Goal: Find specific page/section: Find specific page/section

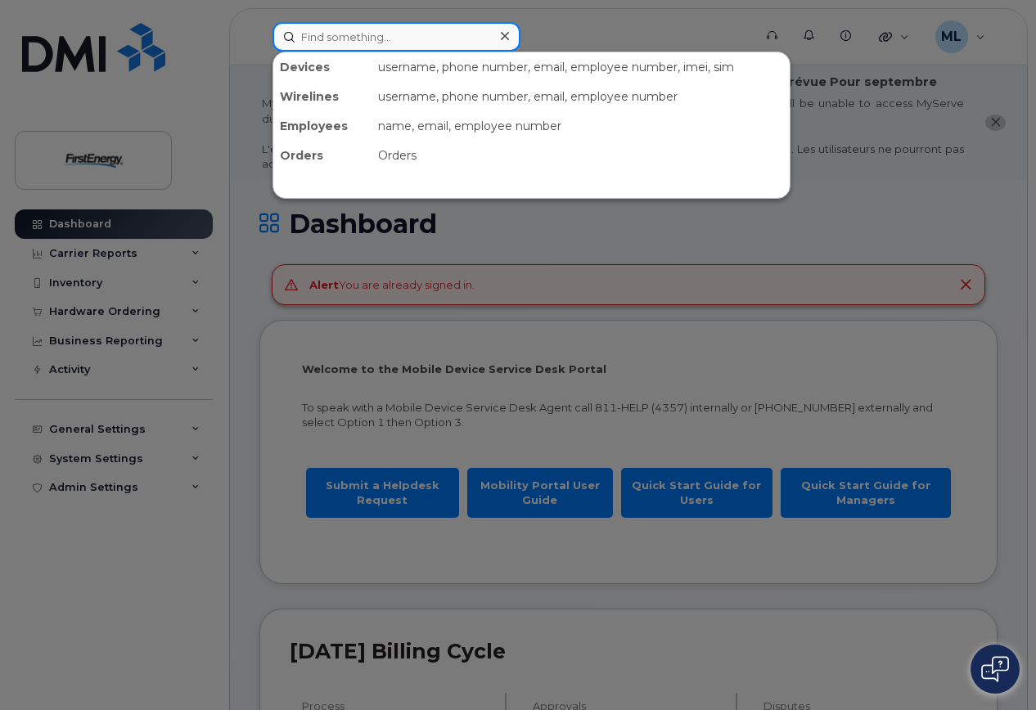
click at [412, 45] on input at bounding box center [396, 36] width 248 height 29
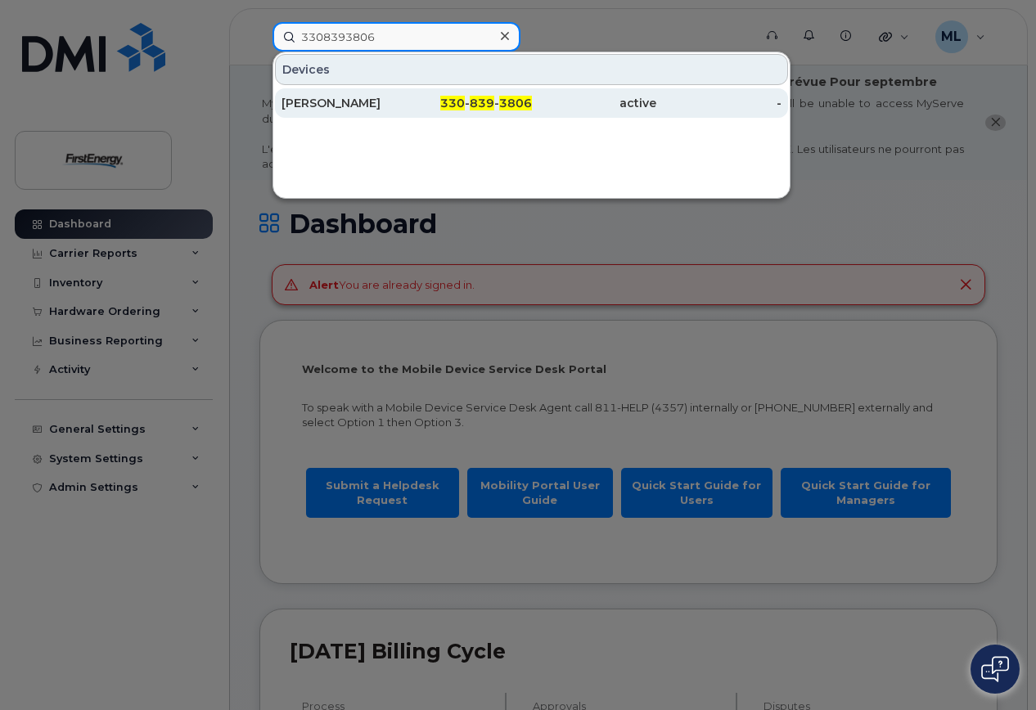
type input "3308393806"
click at [362, 97] on div "Gustavo Martinez" at bounding box center [343, 103] width 125 height 16
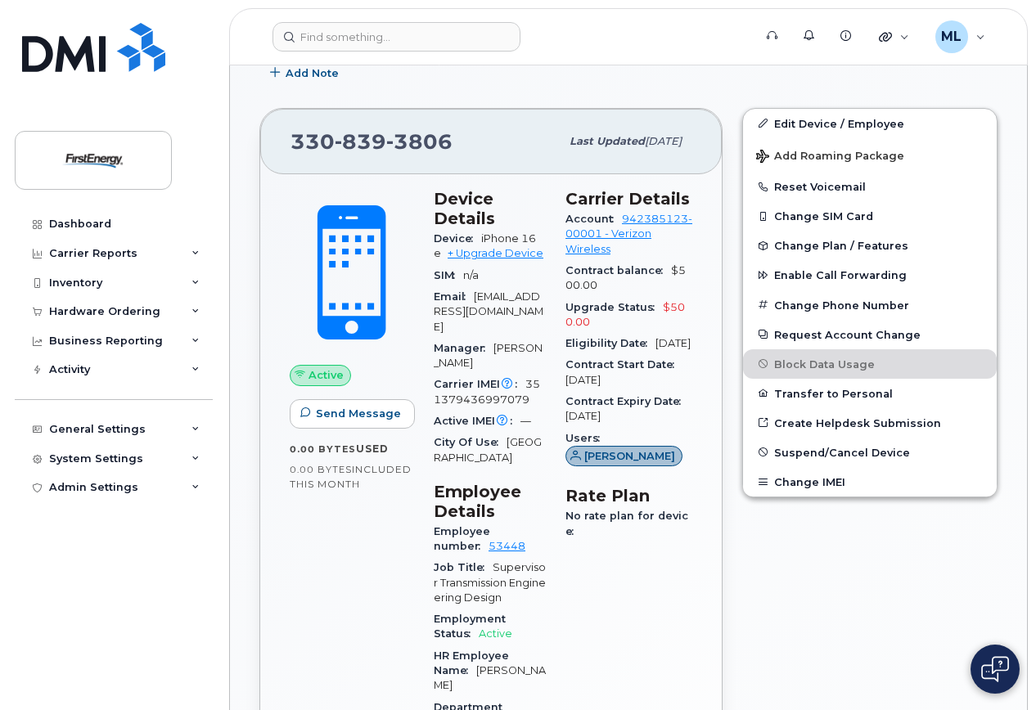
scroll to position [573, 0]
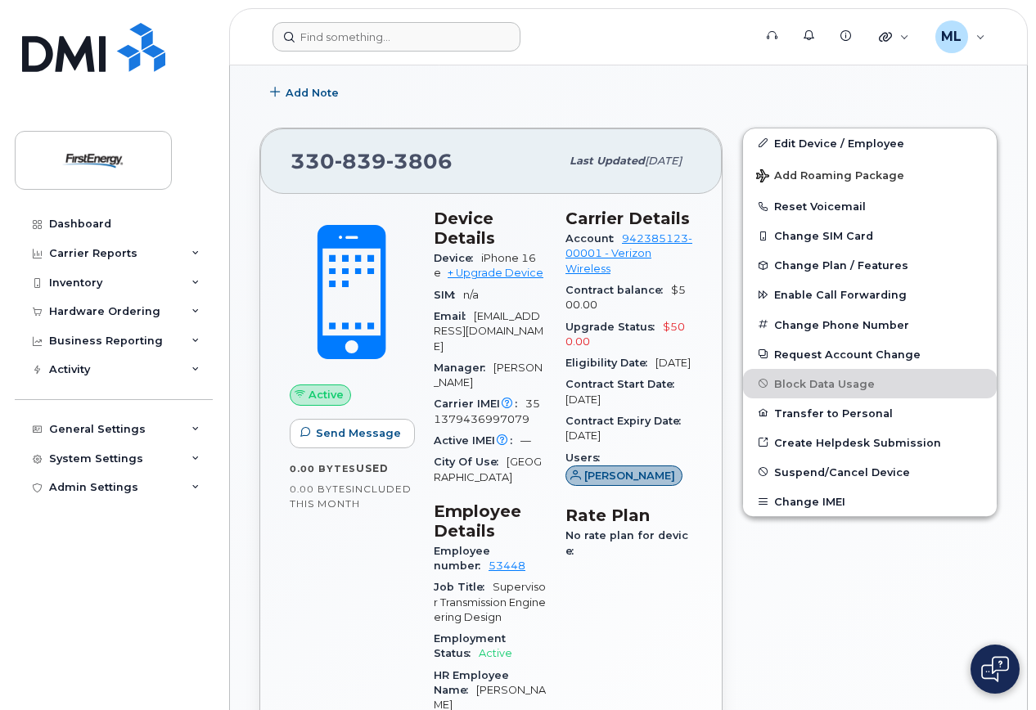
click at [606, 43] on form at bounding box center [507, 36] width 470 height 29
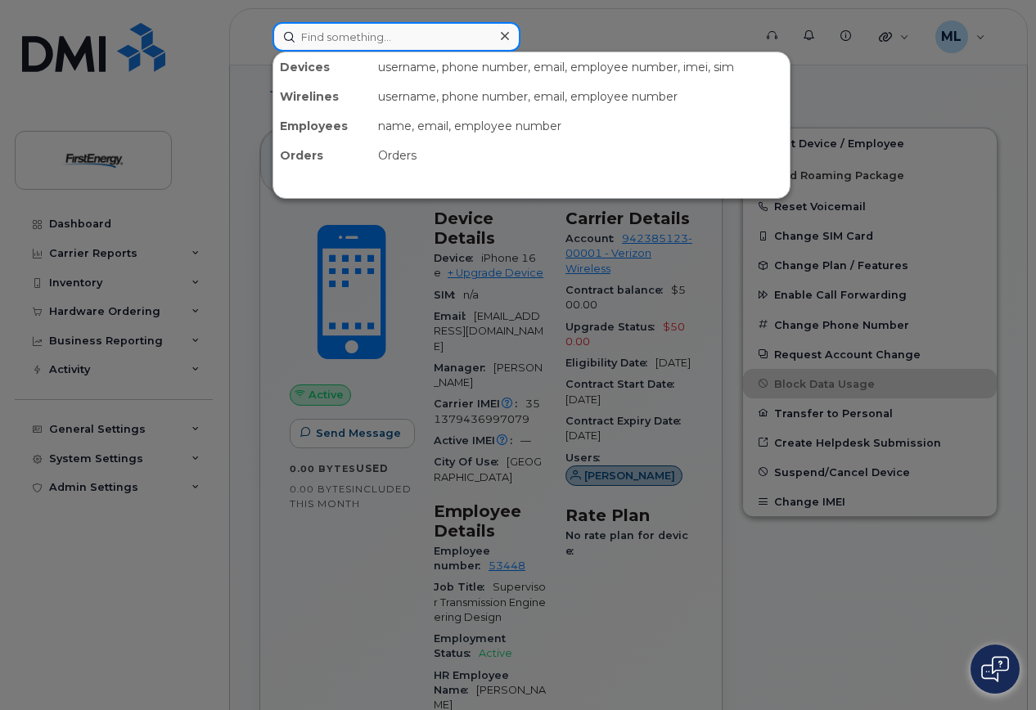
click at [370, 38] on input at bounding box center [396, 36] width 248 height 29
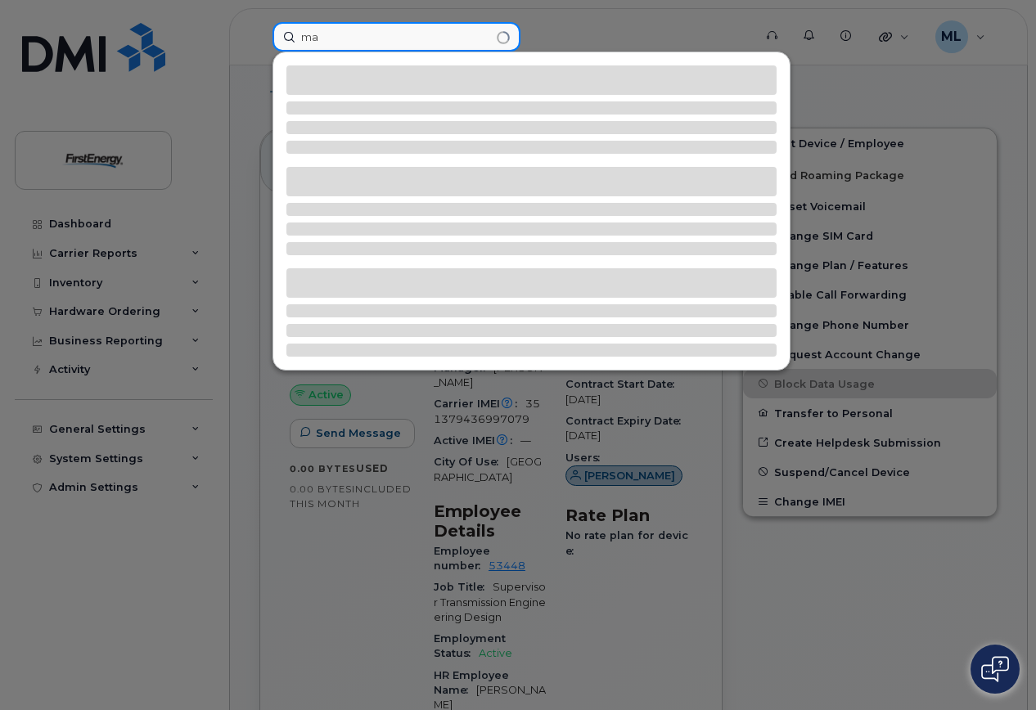
type input "m"
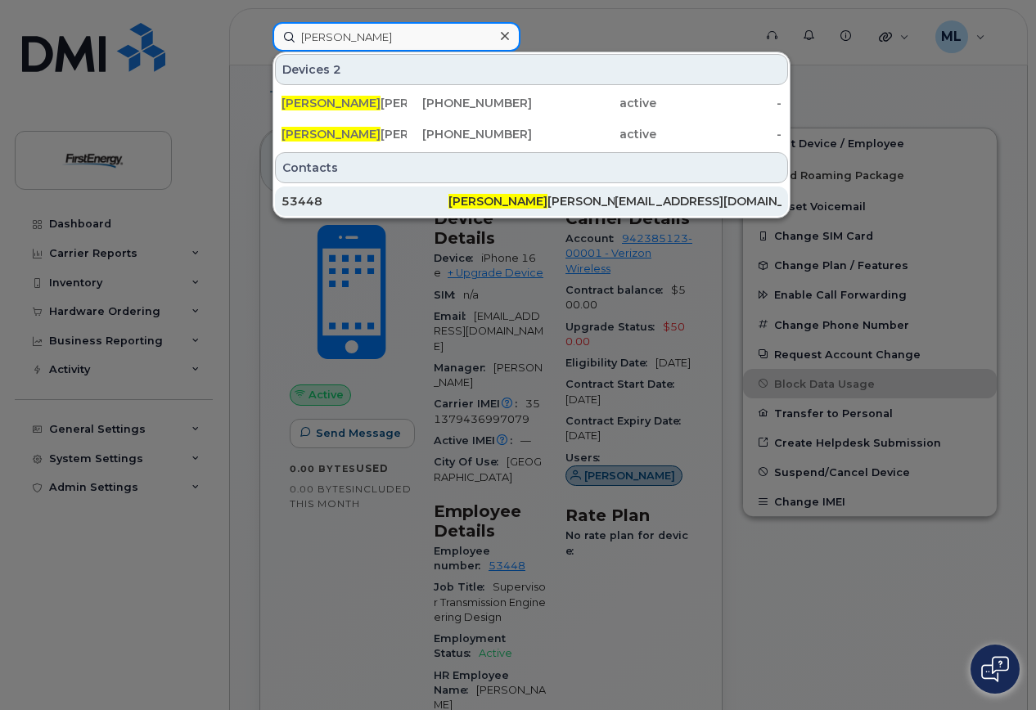
type input "gustavo mart"
click at [493, 200] on span "Gustavo Mart" at bounding box center [497, 201] width 99 height 15
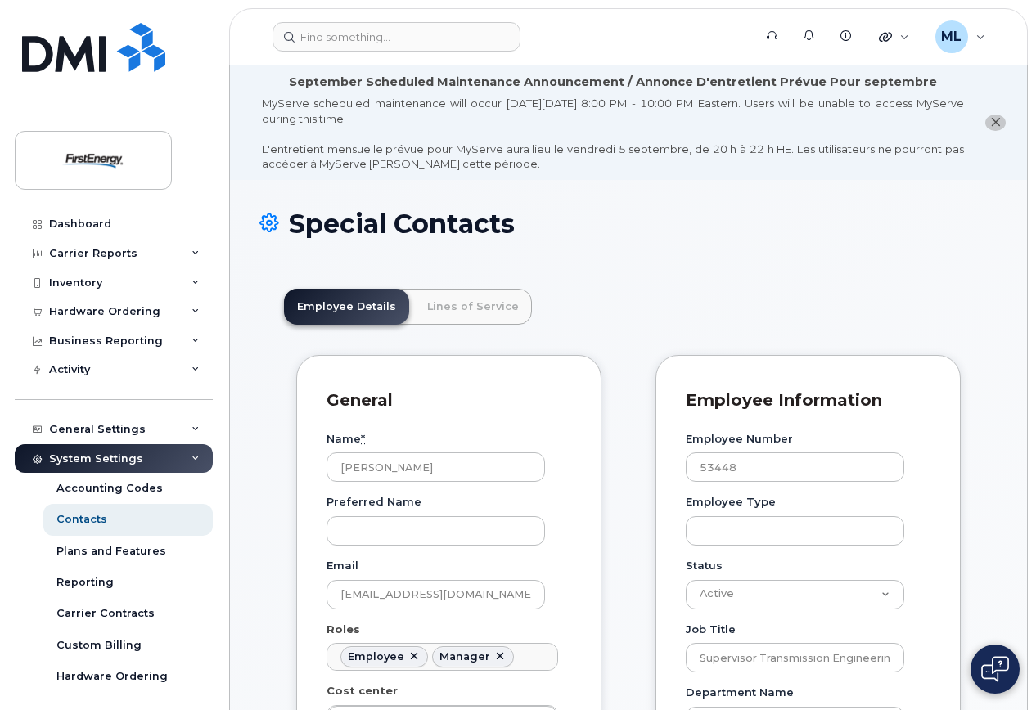
scroll to position [48, 0]
click at [473, 299] on link "Lines of Service" at bounding box center [473, 307] width 118 height 36
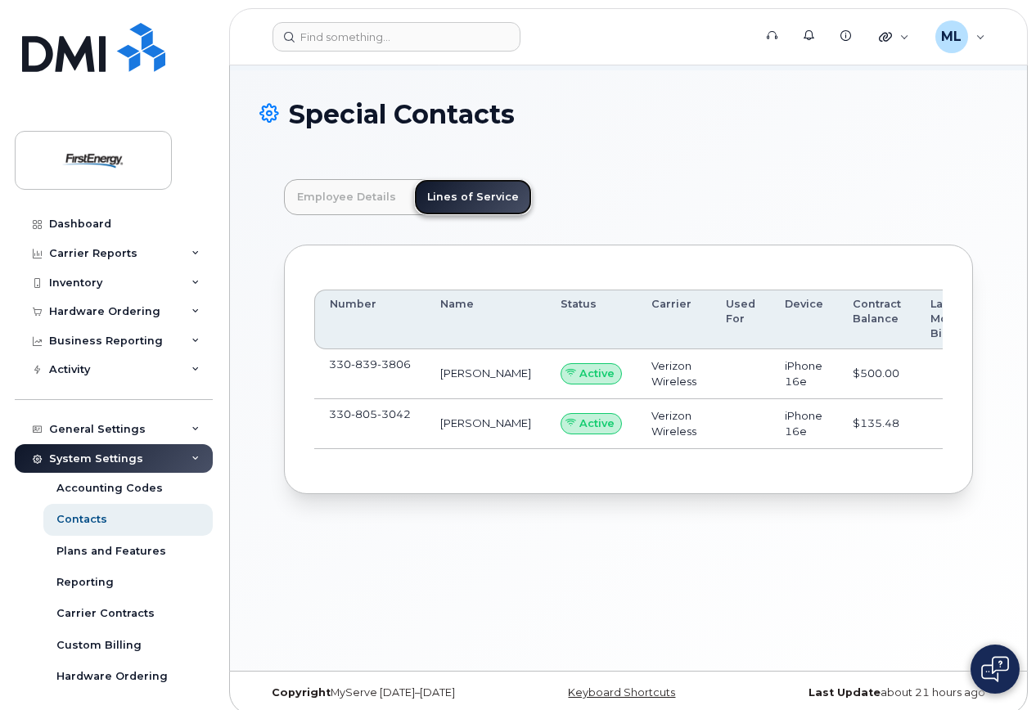
scroll to position [123, 0]
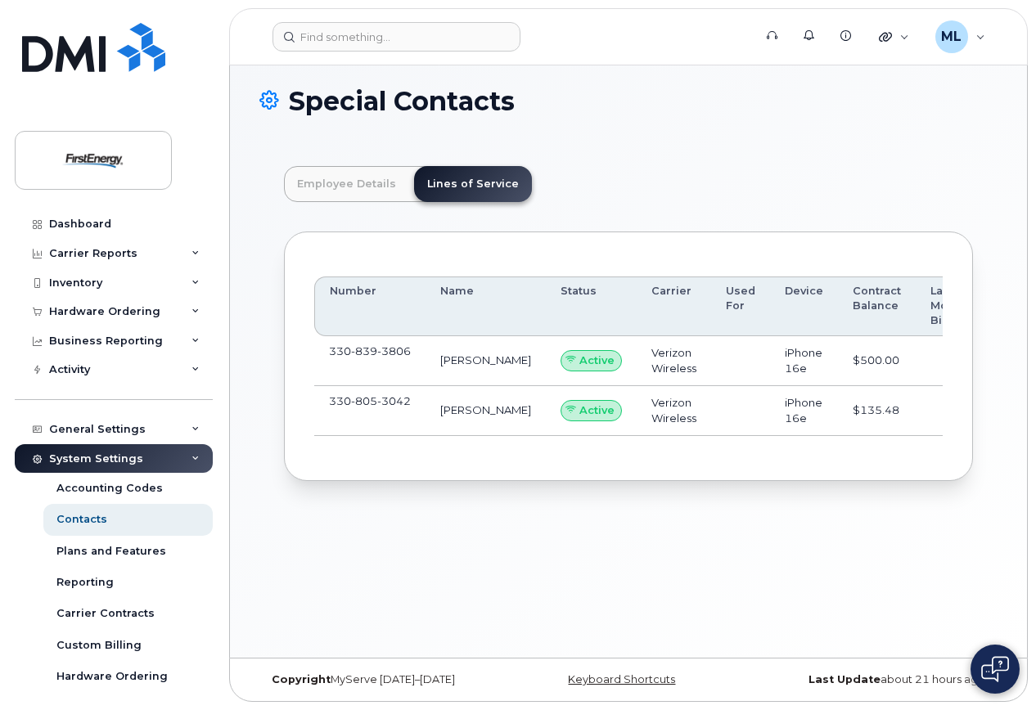
click at [388, 353] on span "3806" at bounding box center [394, 350] width 34 height 13
click at [955, 358] on span "view" at bounding box center [967, 360] width 25 height 15
click at [955, 409] on span "view" at bounding box center [967, 410] width 25 height 15
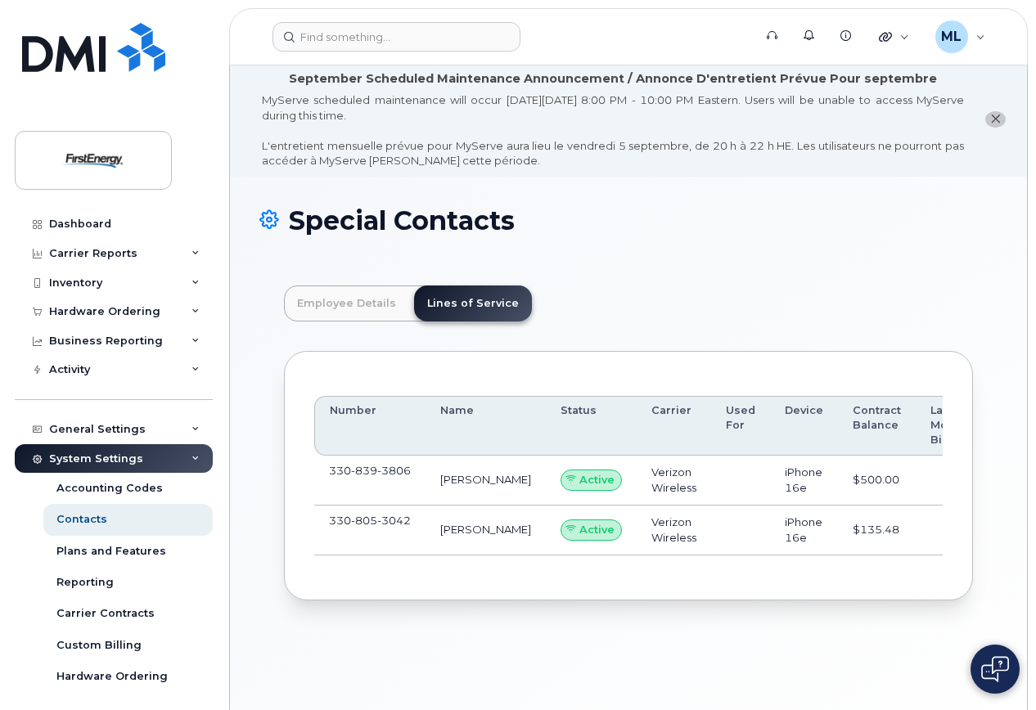
scroll to position [0, 0]
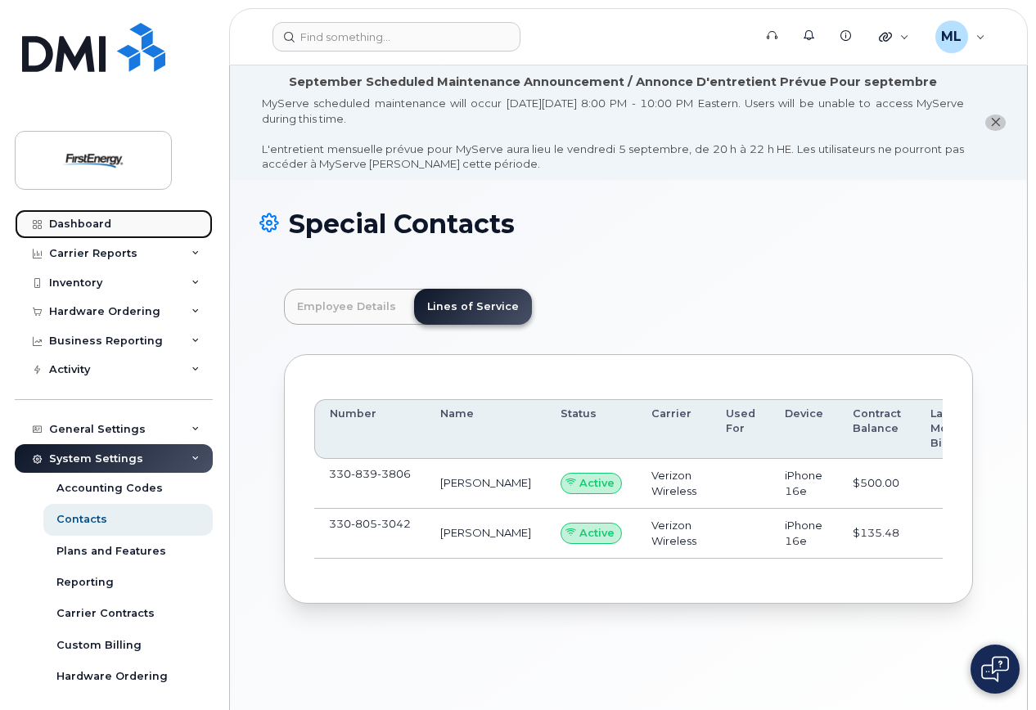
drag, startPoint x: 97, startPoint y: 226, endPoint x: 125, endPoint y: 218, distance: 28.8
click at [97, 227] on div "Dashboard" at bounding box center [80, 224] width 62 height 13
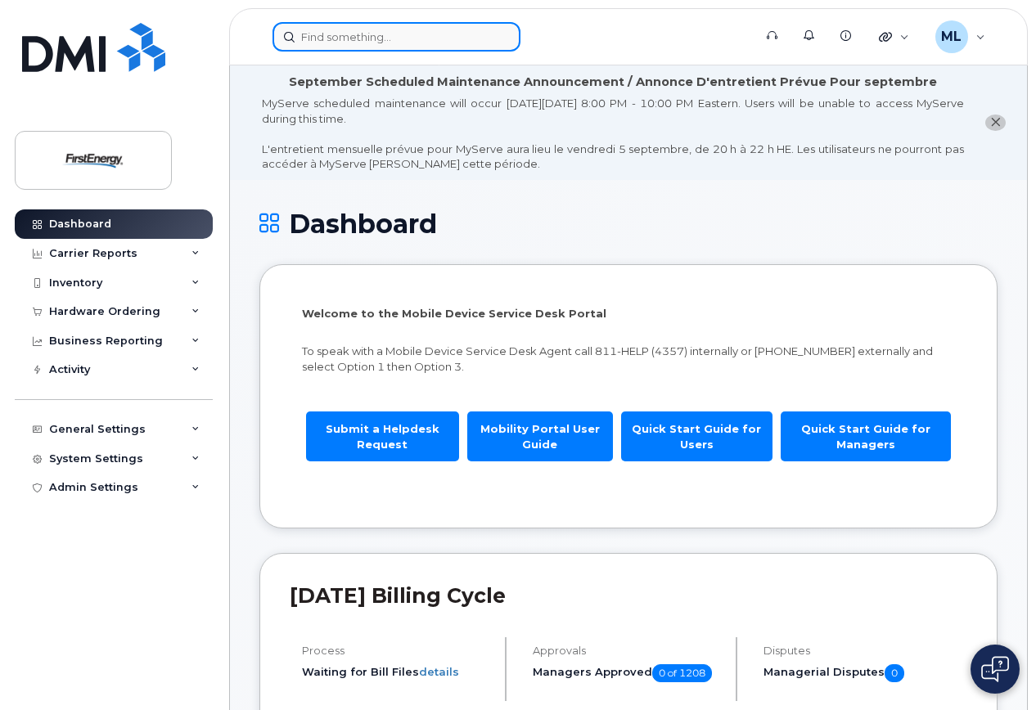
click at [368, 34] on input at bounding box center [396, 36] width 248 height 29
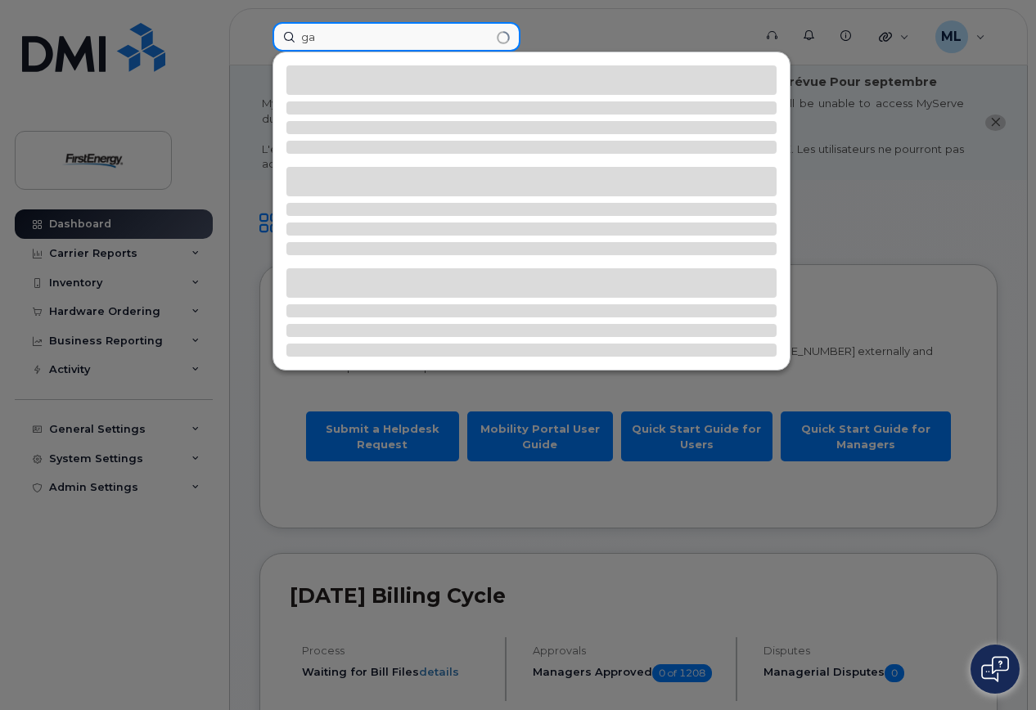
type input "g"
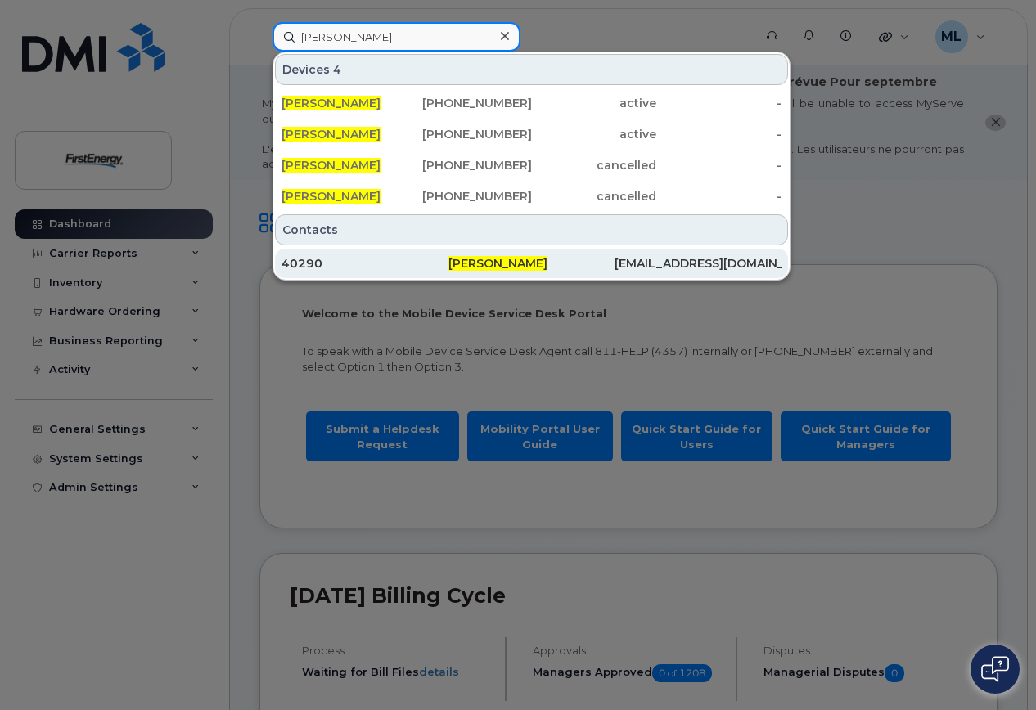
type input "stacy a gautsch"
click at [510, 261] on span "Stacy A Gautsch" at bounding box center [497, 263] width 99 height 15
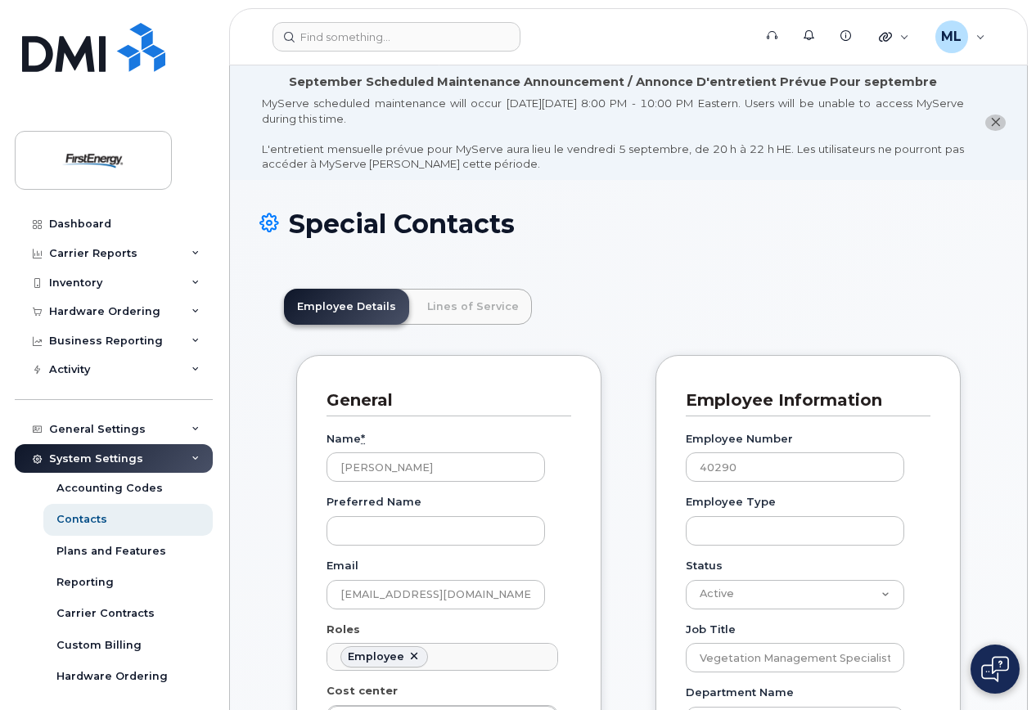
scroll to position [48, 0]
click at [483, 304] on link "Lines of Service" at bounding box center [473, 307] width 118 height 36
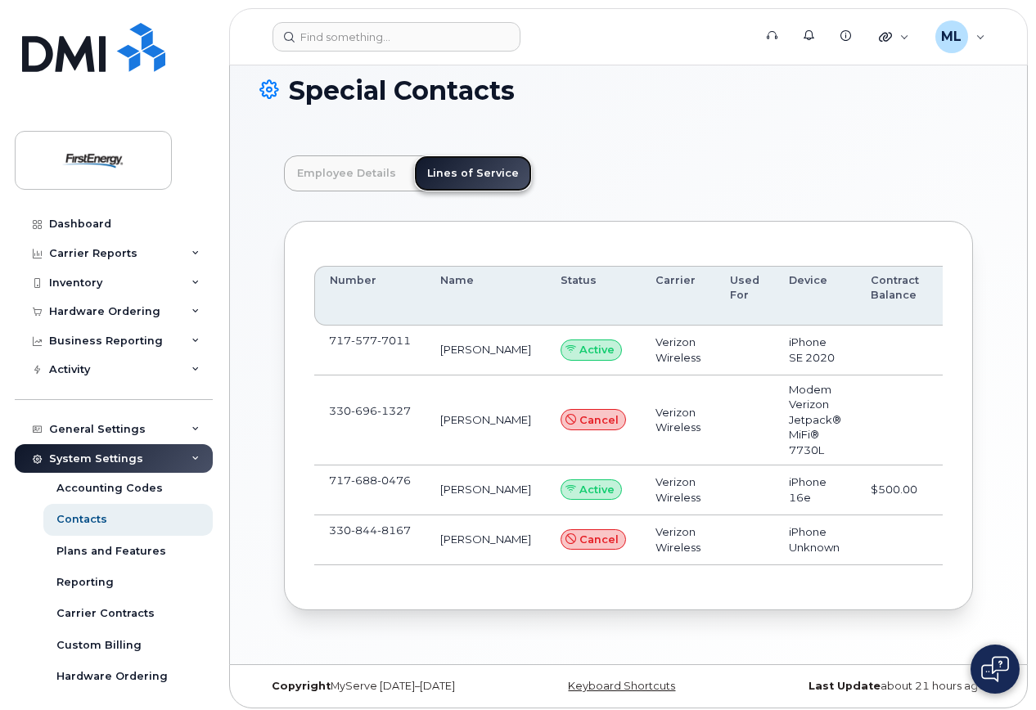
scroll to position [145, 0]
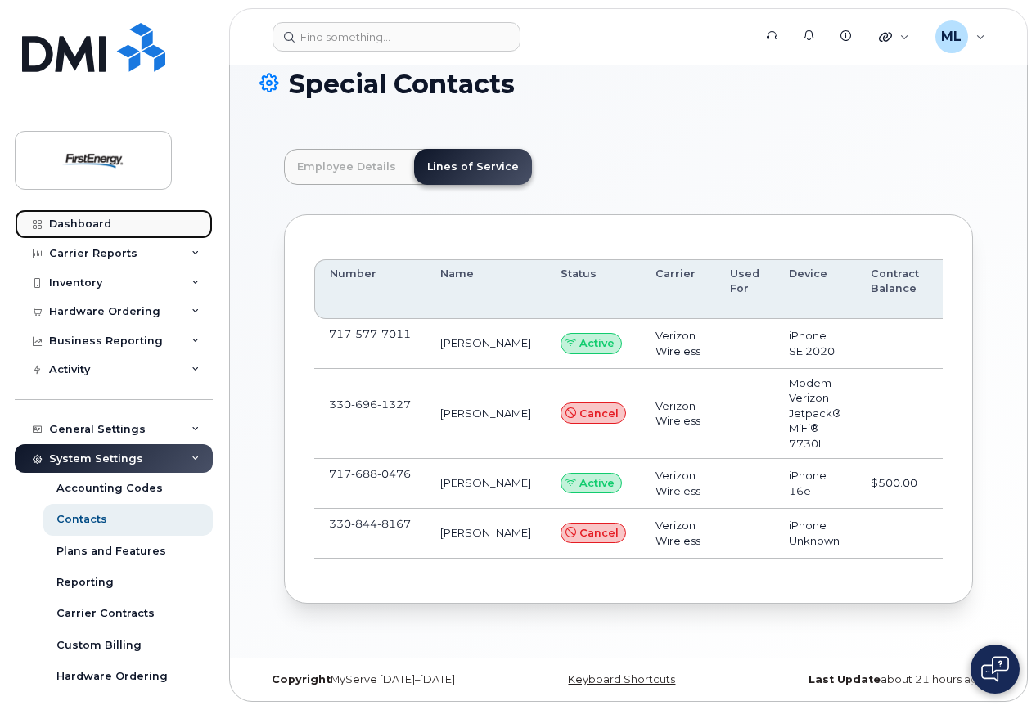
click at [85, 225] on div "Dashboard" at bounding box center [80, 224] width 62 height 13
